Goal: Transaction & Acquisition: Purchase product/service

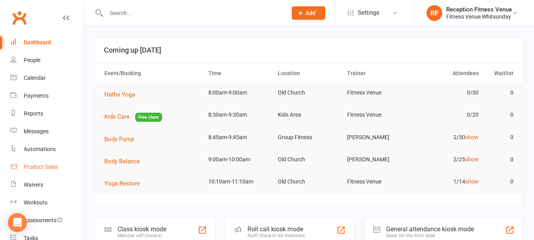
click at [39, 166] on div "Product Sales" at bounding box center [41, 167] width 34 height 6
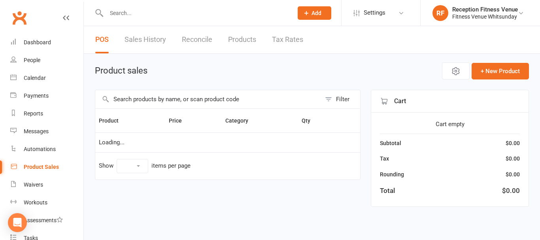
select select "100"
click at [126, 102] on input "text" at bounding box center [208, 99] width 226 height 18
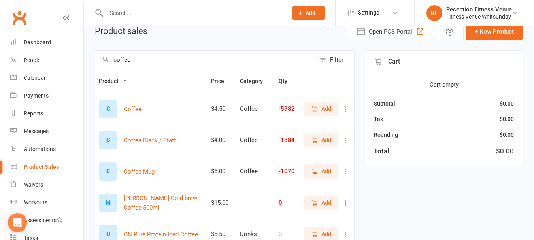
scroll to position [79, 0]
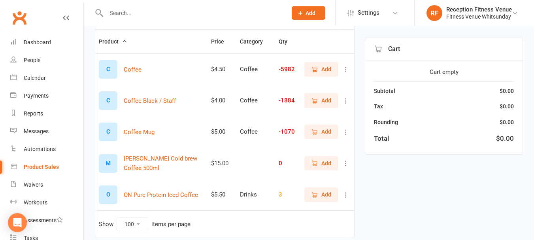
type input "coffee"
click at [333, 70] on button "Add" at bounding box center [321, 69] width 34 height 14
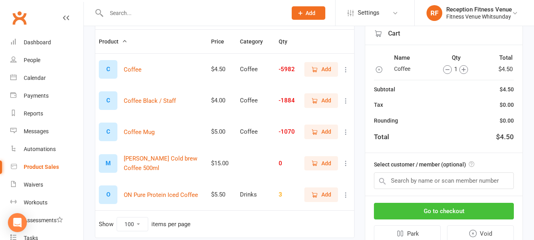
click at [422, 211] on button "Go to checkout" at bounding box center [444, 211] width 140 height 17
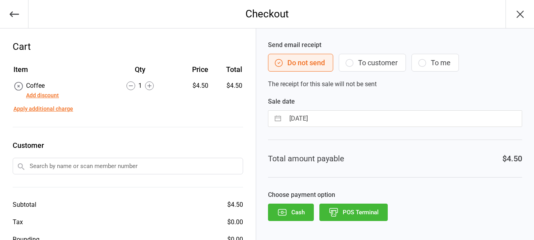
click at [298, 215] on button "Cash" at bounding box center [291, 212] width 46 height 17
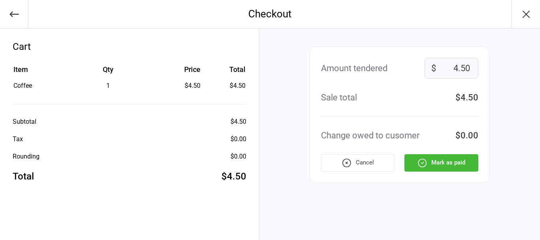
click at [465, 70] on input "4.50" at bounding box center [452, 68] width 54 height 21
type input "10.00"
click at [440, 168] on button "Mark as paid" at bounding box center [441, 162] width 74 height 17
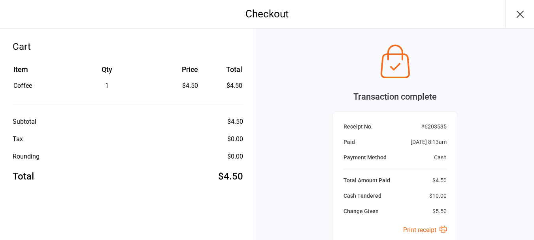
click at [522, 11] on icon "button" at bounding box center [520, 14] width 13 height 13
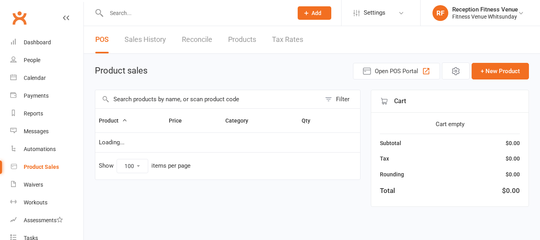
select select "100"
click at [30, 40] on div "Dashboard" at bounding box center [37, 42] width 27 height 6
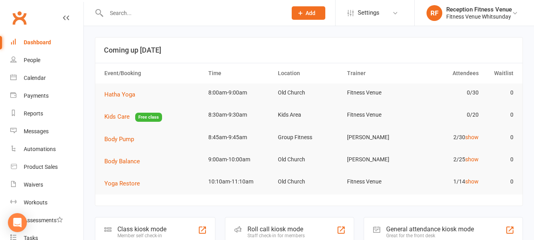
click at [416, 228] on div "General attendance kiosk mode" at bounding box center [430, 229] width 88 height 8
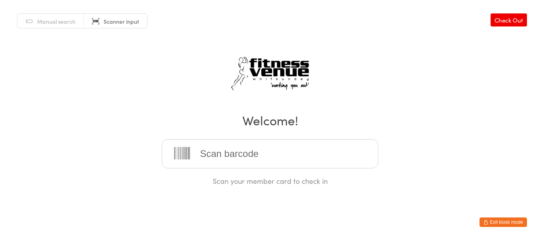
click at [513, 219] on button "Exit kiosk mode" at bounding box center [503, 221] width 47 height 9
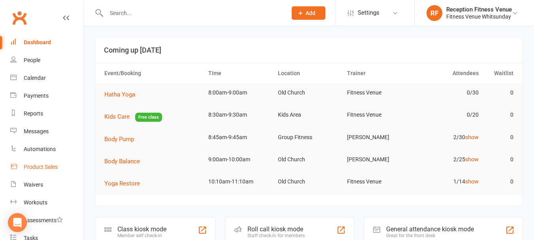
click at [53, 165] on div "Product Sales" at bounding box center [41, 167] width 34 height 6
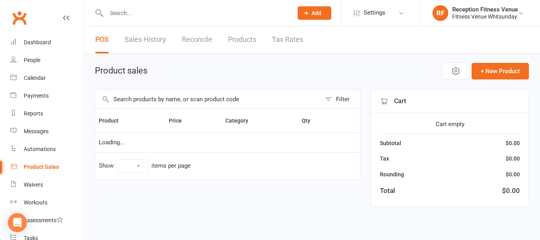
select select "100"
click at [198, 96] on input "text" at bounding box center [208, 99] width 226 height 18
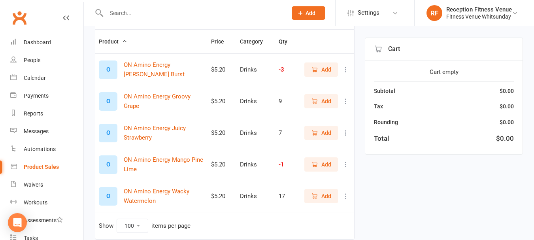
scroll to position [112, 0]
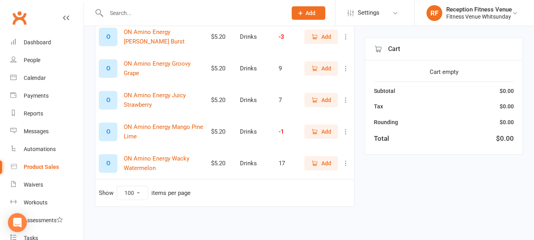
type input "amino"
click at [323, 132] on span "Add" at bounding box center [326, 131] width 10 height 9
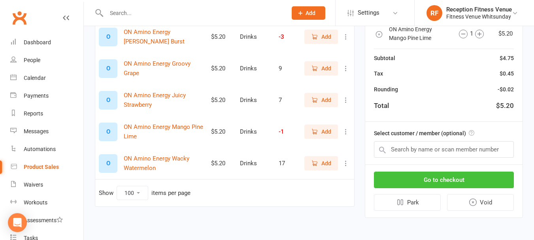
click at [401, 182] on button "Go to checkout" at bounding box center [444, 180] width 140 height 17
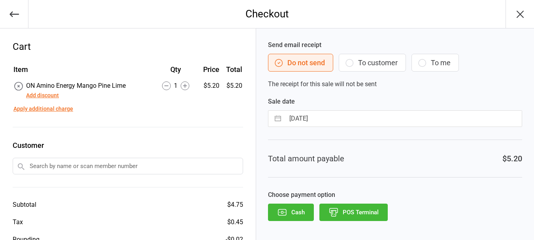
click at [301, 214] on button "Cash" at bounding box center [291, 212] width 46 height 17
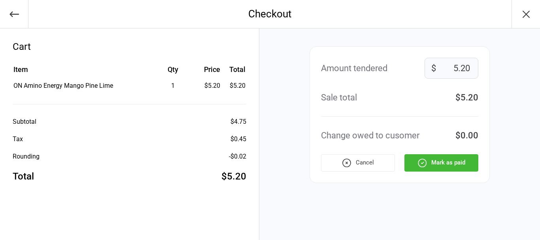
click at [442, 69] on input "5.20" at bounding box center [452, 68] width 54 height 21
type input "50.00"
click at [455, 159] on button "Mark as paid" at bounding box center [441, 162] width 74 height 17
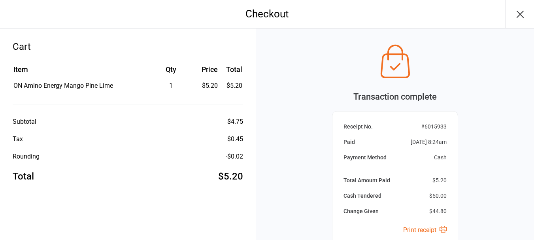
scroll to position [83, 0]
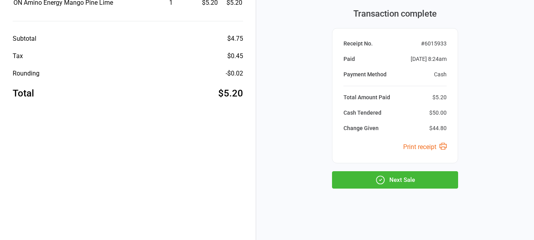
click at [382, 182] on icon "button" at bounding box center [380, 180] width 10 height 10
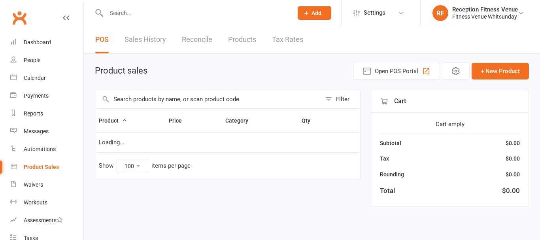
select select "100"
click at [46, 34] on link "Dashboard" at bounding box center [46, 43] width 73 height 18
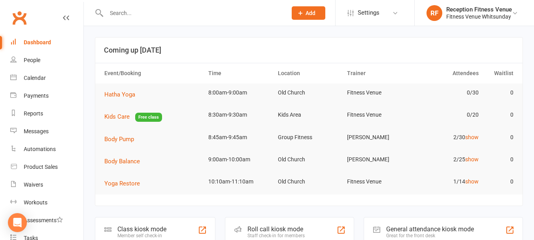
click at [451, 225] on div "General attendance kiosk mode Great for the front desk" at bounding box center [443, 230] width 159 height 27
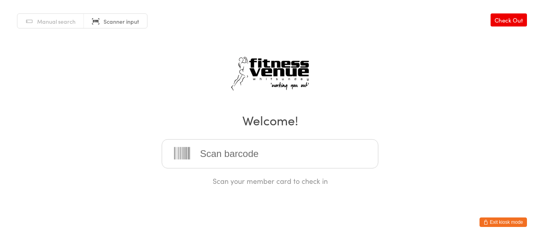
click at [313, 144] on input "search" at bounding box center [270, 153] width 217 height 29
click at [514, 225] on button "Exit kiosk mode" at bounding box center [503, 221] width 47 height 9
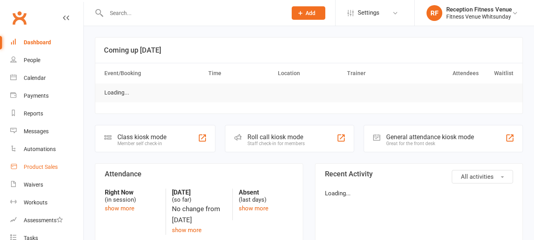
click at [60, 166] on link "Product Sales" at bounding box center [46, 167] width 73 height 18
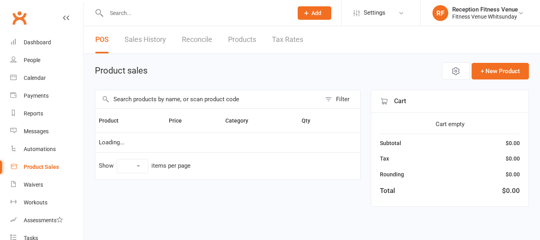
select select "100"
click at [174, 103] on input "text" at bounding box center [208, 99] width 226 height 18
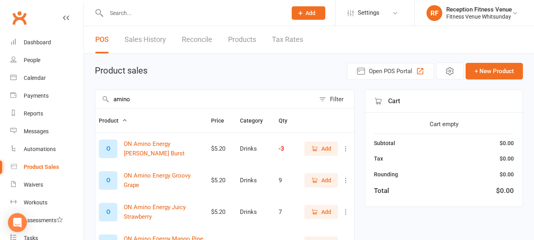
scroll to position [79, 0]
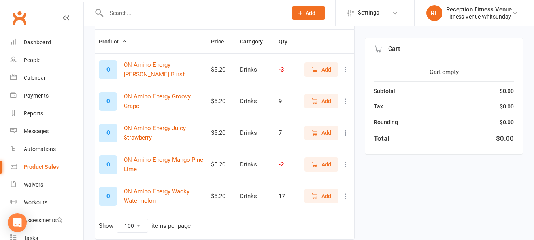
type input "amino"
click at [321, 195] on span "Add" at bounding box center [326, 196] width 10 height 9
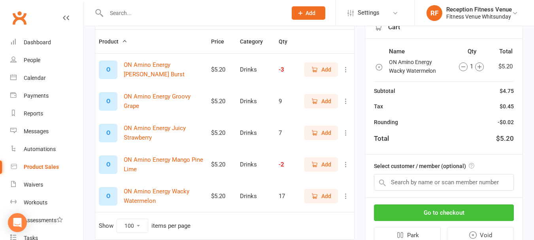
click at [391, 206] on button "Go to checkout" at bounding box center [444, 212] width 140 height 17
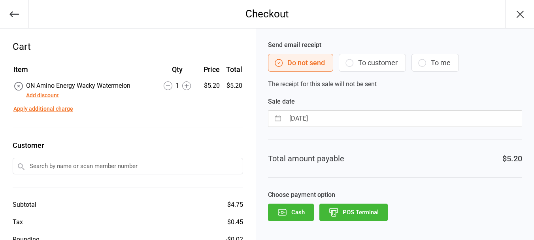
click at [370, 214] on button "POS Terminal" at bounding box center [353, 212] width 68 height 17
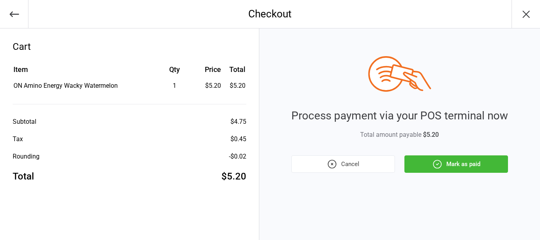
click at [428, 168] on button "Mark as paid" at bounding box center [456, 163] width 104 height 17
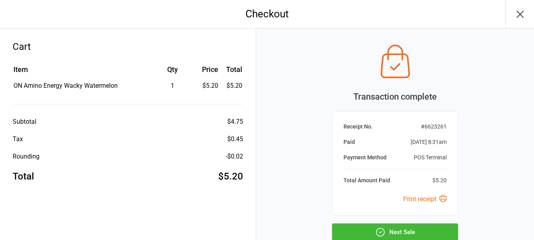
click at [523, 6] on button "button" at bounding box center [520, 14] width 28 height 28
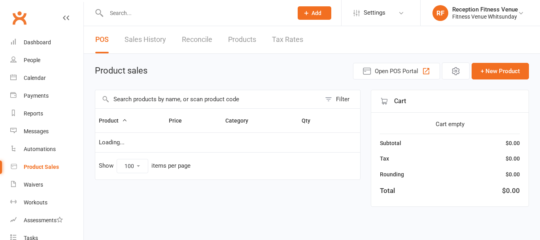
select select "100"
click at [126, 102] on input "text" at bounding box center [208, 99] width 226 height 18
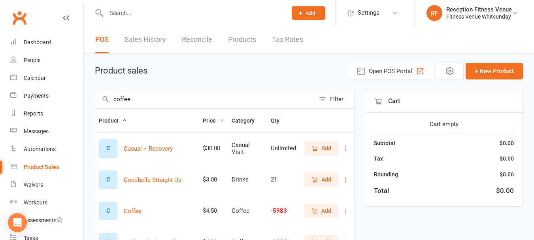
scroll to position [79, 0]
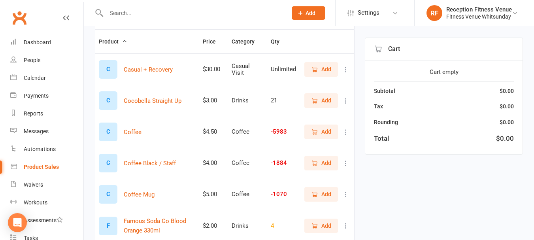
type input "coffee"
click at [331, 134] on button "Add" at bounding box center [321, 132] width 34 height 14
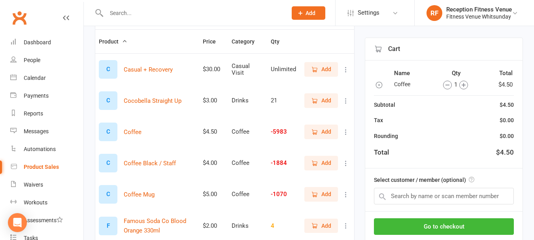
scroll to position [119, 0]
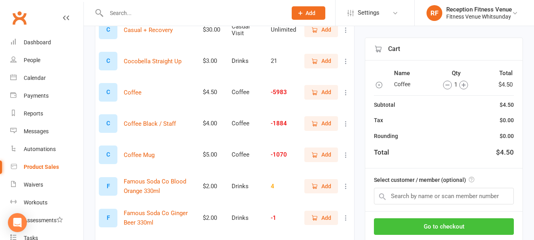
click at [429, 228] on button "Go to checkout" at bounding box center [444, 226] width 140 height 17
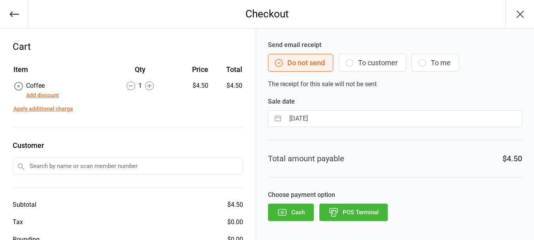
click at [379, 215] on button "POS Terminal" at bounding box center [353, 212] width 68 height 17
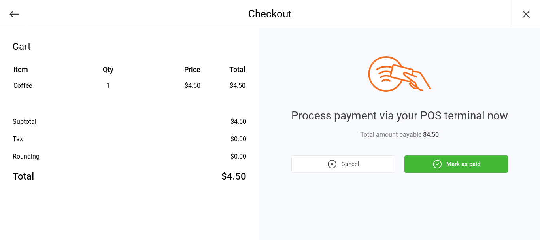
click at [472, 173] on div "Process payment via your POS terminal now Total amount payable $4.50 Cancel Mar…" at bounding box center [399, 134] width 281 height 212
click at [443, 156] on button "Mark as paid" at bounding box center [456, 163] width 104 height 17
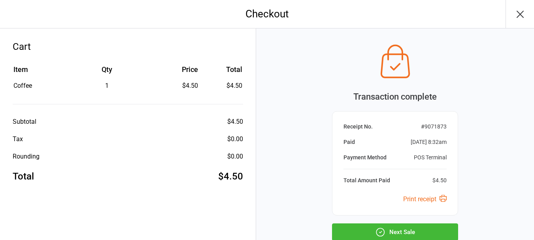
scroll to position [52, 0]
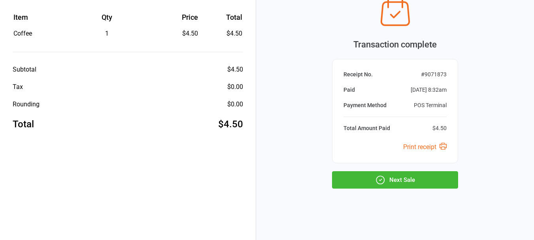
click at [440, 179] on button "Next Sale" at bounding box center [395, 179] width 126 height 17
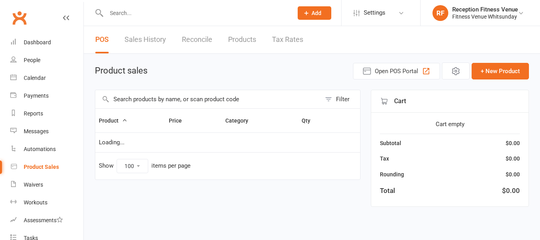
select select "100"
click at [228, 103] on input "text" at bounding box center [208, 99] width 226 height 18
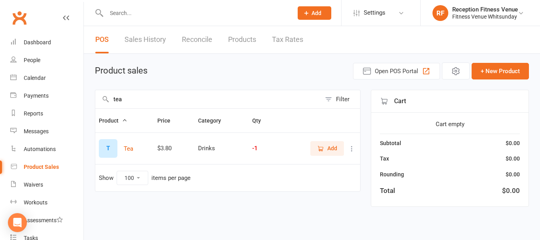
click at [270, 102] on input "tea" at bounding box center [208, 99] width 226 height 18
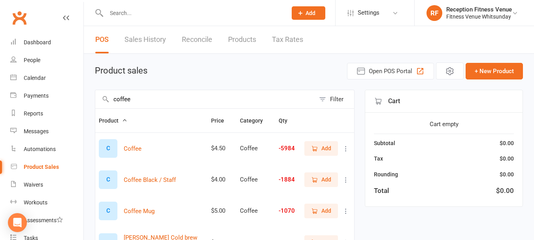
type input "coffee"
click at [327, 155] on button "Add" at bounding box center [321, 148] width 34 height 14
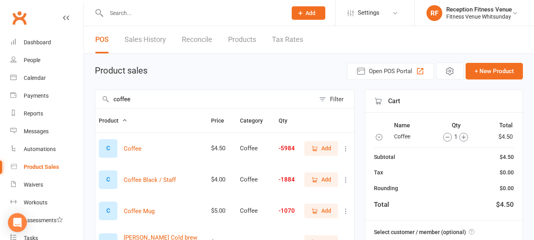
scroll to position [111, 0]
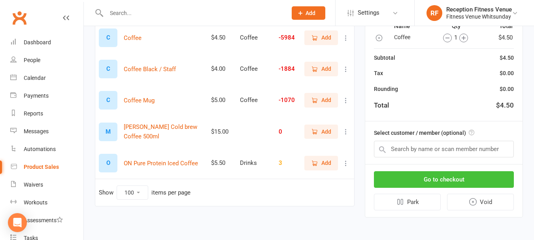
click at [490, 174] on button "Go to checkout" at bounding box center [444, 179] width 140 height 17
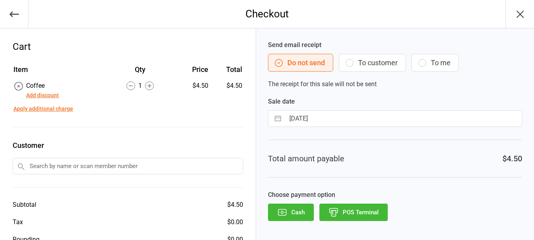
click at [365, 211] on button "POS Terminal" at bounding box center [353, 212] width 68 height 17
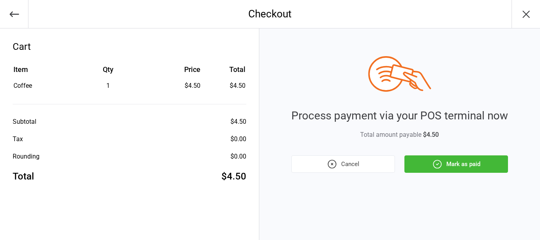
click at [473, 168] on button "Mark as paid" at bounding box center [456, 163] width 104 height 17
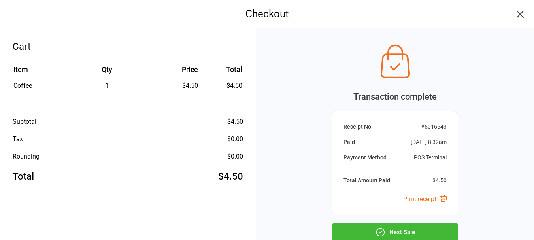
click at [418, 232] on button "Next Sale" at bounding box center [395, 231] width 126 height 17
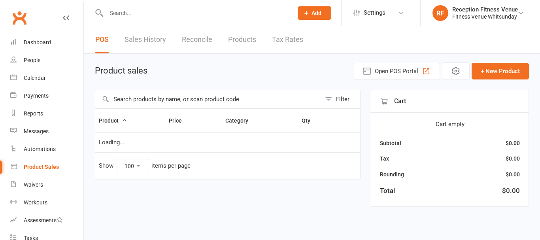
select select "100"
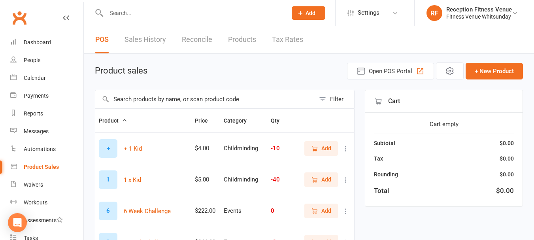
click at [185, 103] on input "text" at bounding box center [205, 99] width 220 height 18
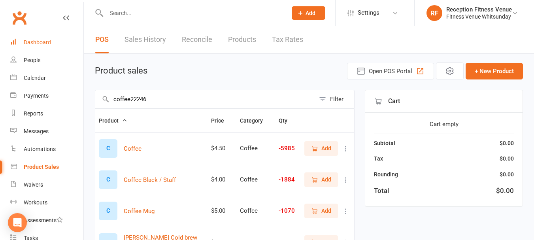
type input "coffee22246"
click at [28, 40] on div "Dashboard" at bounding box center [37, 42] width 27 height 6
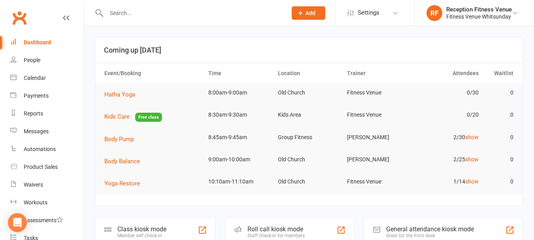
click at [489, 229] on div "General attendance kiosk mode Great for the front desk" at bounding box center [443, 230] width 159 height 27
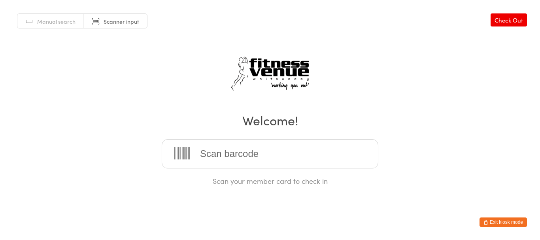
click at [261, 152] on input "search" at bounding box center [270, 153] width 217 height 29
click at [506, 225] on button "Exit kiosk mode" at bounding box center [503, 221] width 47 height 9
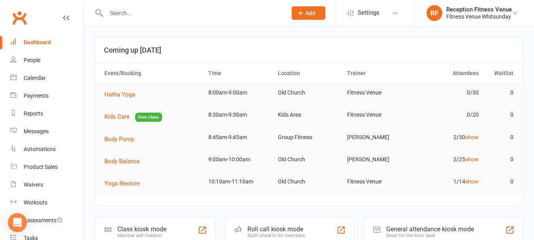
click at [476, 231] on div "General attendance kiosk mode Great for the front desk" at bounding box center [443, 230] width 159 height 27
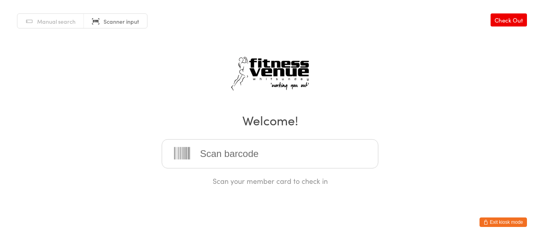
click at [297, 154] on input "search" at bounding box center [270, 153] width 217 height 29
click at [540, 144] on div "Manual search Scanner input Check Out Welcome! Scan your member card to check in" at bounding box center [270, 93] width 540 height 186
click at [357, 158] on input "search" at bounding box center [270, 153] width 217 height 29
click at [349, 159] on input "search" at bounding box center [270, 153] width 217 height 29
click at [274, 149] on input "search" at bounding box center [270, 153] width 217 height 29
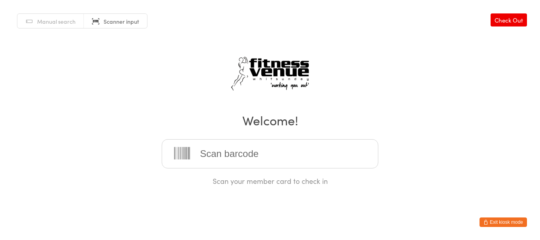
click at [495, 223] on button "Exit kiosk mode" at bounding box center [503, 221] width 47 height 9
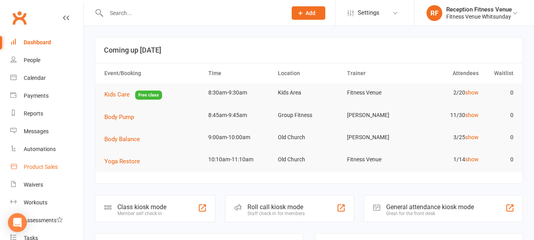
click at [54, 171] on link "Product Sales" at bounding box center [46, 167] width 73 height 18
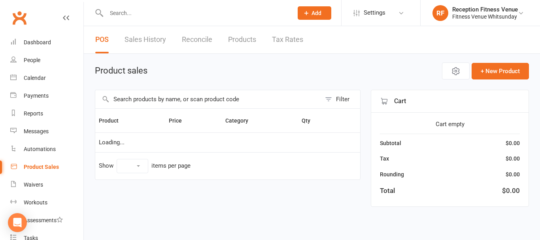
select select "100"
click at [203, 106] on input "text" at bounding box center [208, 99] width 226 height 18
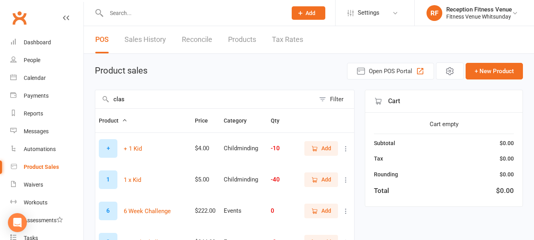
type input "class"
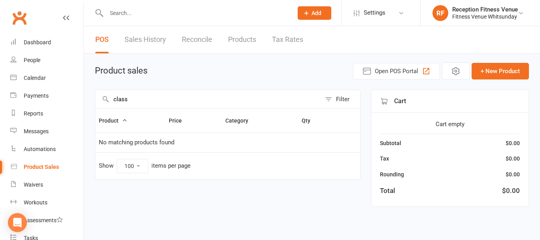
click at [273, 100] on input "class" at bounding box center [208, 99] width 226 height 18
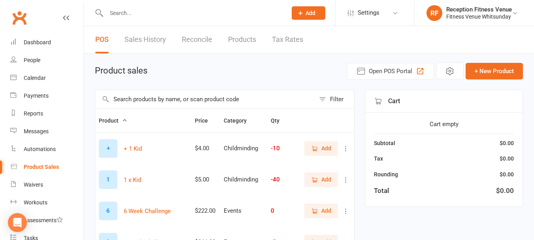
click at [141, 102] on input "text" at bounding box center [205, 99] width 220 height 18
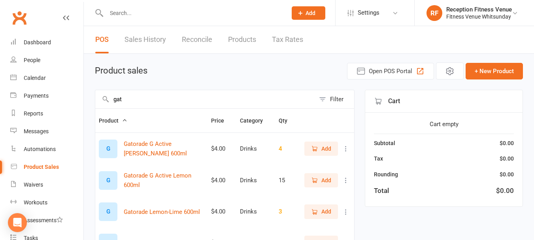
scroll to position [79, 0]
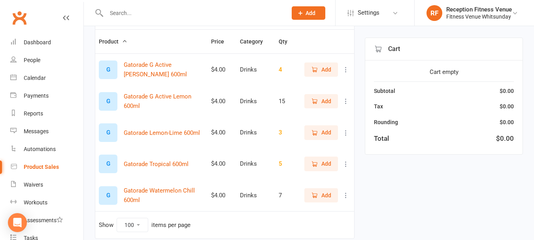
type input "gat"
click at [322, 73] on span "Add" at bounding box center [326, 69] width 10 height 9
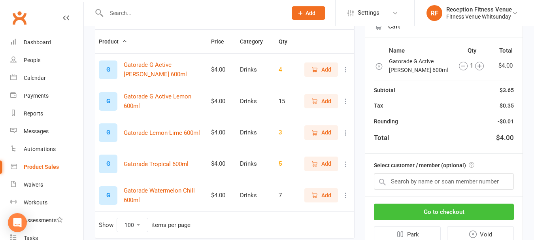
click at [461, 210] on button "Go to checkout" at bounding box center [444, 212] width 140 height 17
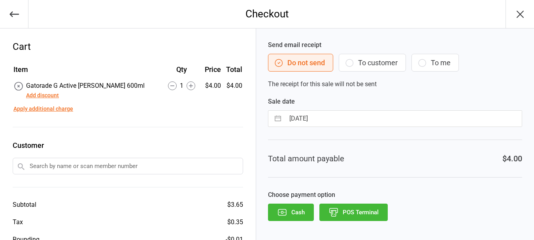
click at [331, 218] on button "POS Terminal" at bounding box center [353, 212] width 68 height 17
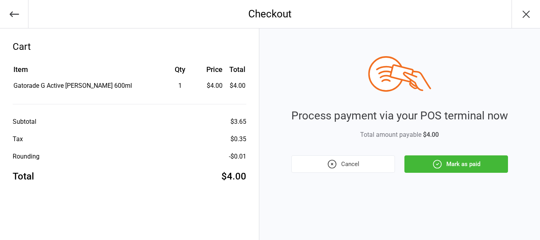
click at [457, 170] on button "Mark as paid" at bounding box center [456, 163] width 104 height 17
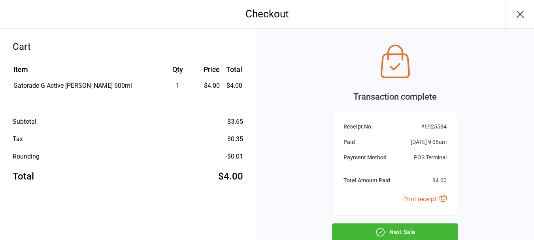
click at [438, 227] on button "Next Sale" at bounding box center [395, 231] width 126 height 17
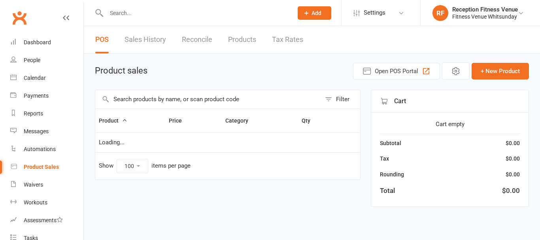
select select "100"
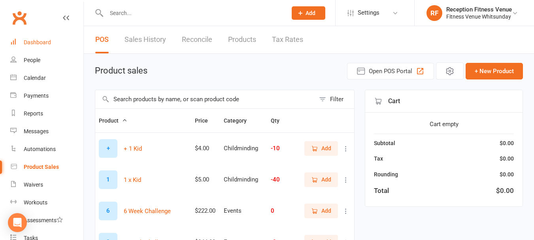
click at [41, 42] on div "Dashboard" at bounding box center [37, 42] width 27 height 6
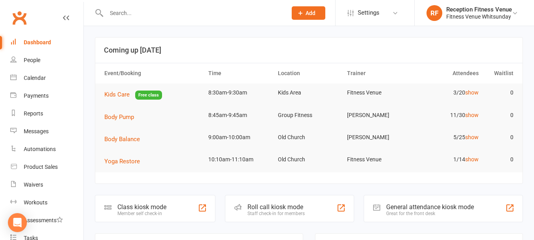
click at [453, 208] on div "General attendance kiosk mode" at bounding box center [430, 207] width 88 height 8
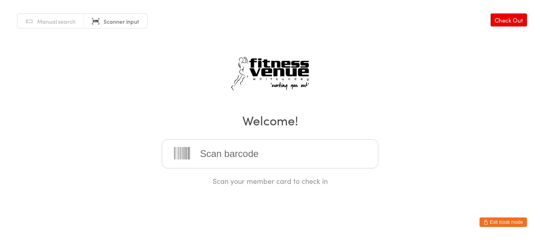
drag, startPoint x: 0, startPoint y: 0, endPoint x: 198, endPoint y: 147, distance: 247.3
click at [198, 147] on input "search" at bounding box center [270, 153] width 217 height 29
click at [507, 225] on button "Exit kiosk mode" at bounding box center [503, 221] width 47 height 9
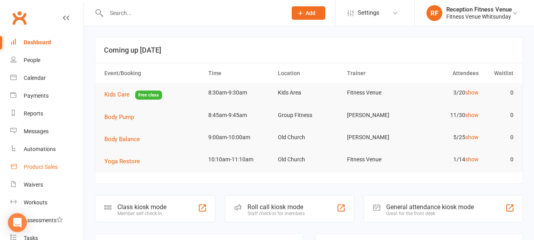
click at [62, 161] on link "Product Sales" at bounding box center [46, 167] width 73 height 18
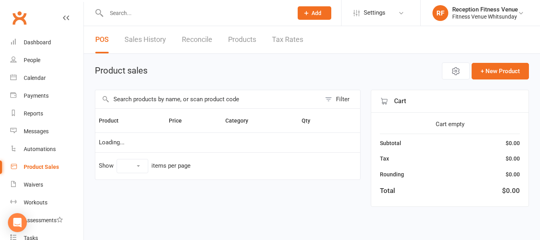
select select "100"
click at [214, 96] on input "text" at bounding box center [208, 99] width 226 height 18
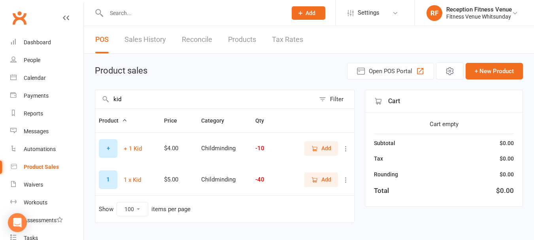
type input "kid"
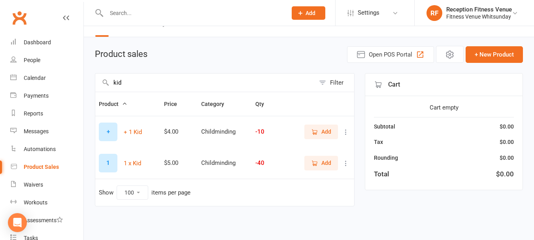
click at [333, 162] on button "Add" at bounding box center [321, 163] width 34 height 14
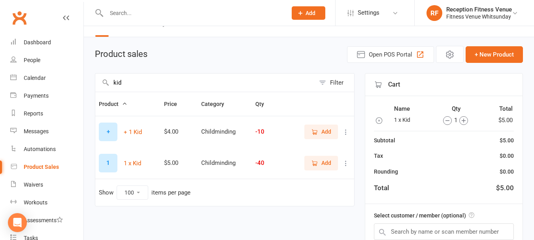
scroll to position [99, 0]
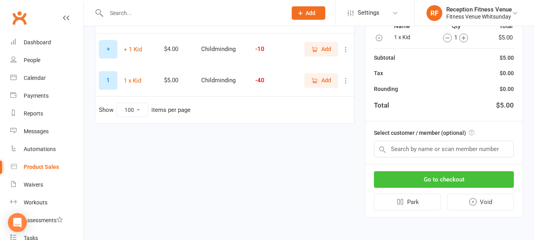
click at [430, 177] on button "Go to checkout" at bounding box center [444, 179] width 140 height 17
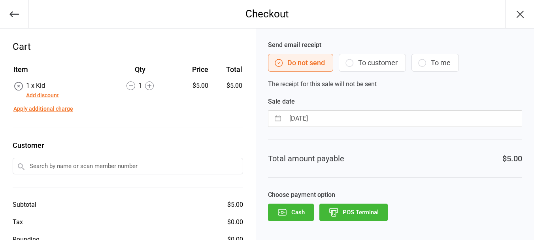
click at [355, 207] on button "POS Terminal" at bounding box center [353, 212] width 68 height 17
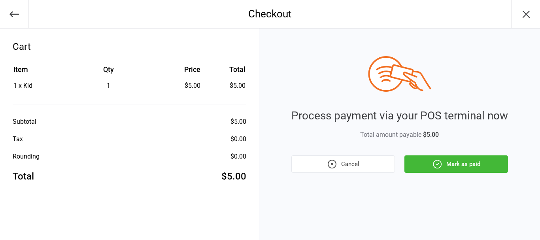
click at [427, 166] on button "Mark as paid" at bounding box center [456, 163] width 104 height 17
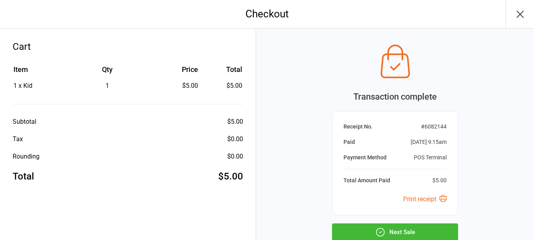
click at [427, 231] on button "Next Sale" at bounding box center [395, 231] width 126 height 17
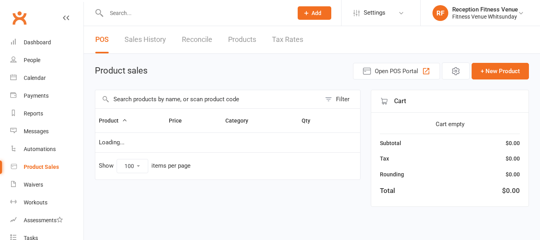
select select "100"
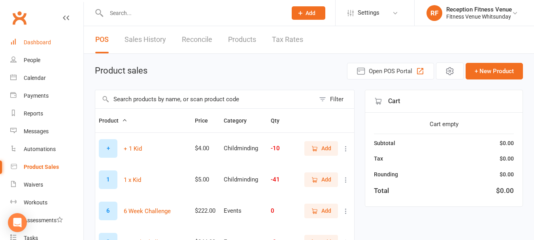
click at [46, 43] on div "Dashboard" at bounding box center [37, 42] width 27 height 6
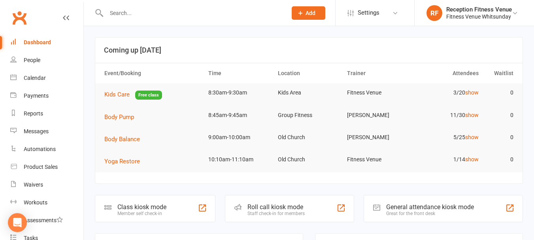
click at [417, 209] on div "General attendance kiosk mode" at bounding box center [430, 207] width 88 height 8
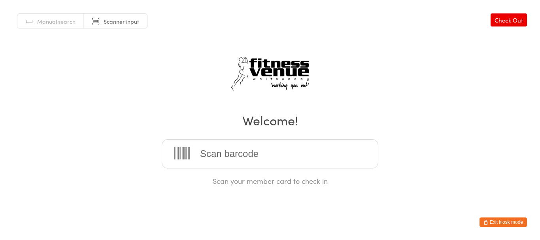
click at [255, 161] on input "search" at bounding box center [270, 153] width 217 height 29
